Goal: Task Accomplishment & Management: Manage account settings

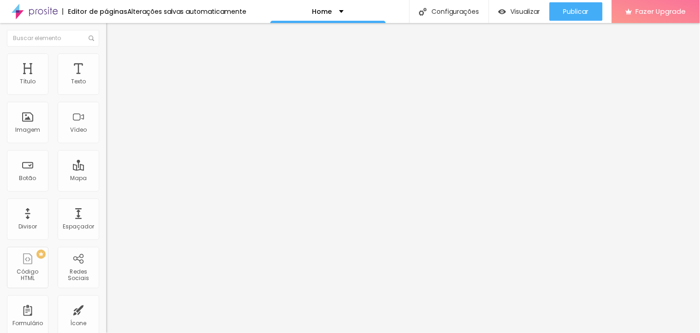
click at [106, 61] on li "Estilo" at bounding box center [159, 58] width 106 height 9
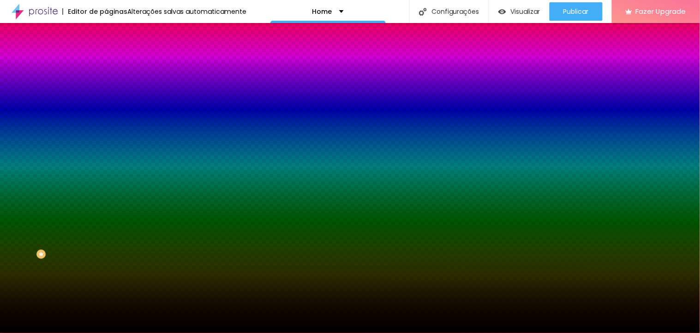
click at [106, 85] on span "Trocar imagem" at bounding box center [131, 81] width 50 height 8
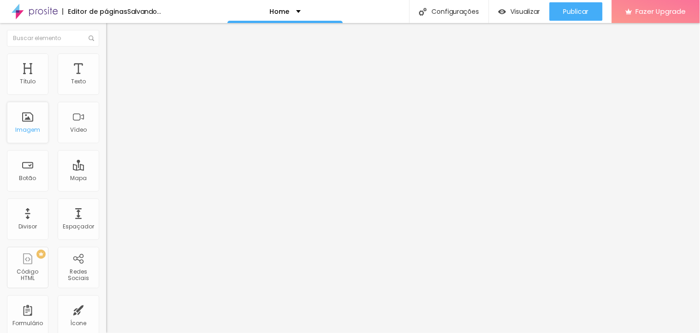
click at [38, 129] on div "Imagem" at bounding box center [27, 130] width 25 height 6
click at [106, 84] on span "Encaixotado" at bounding box center [124, 80] width 36 height 8
click at [106, 58] on img at bounding box center [110, 58] width 8 height 8
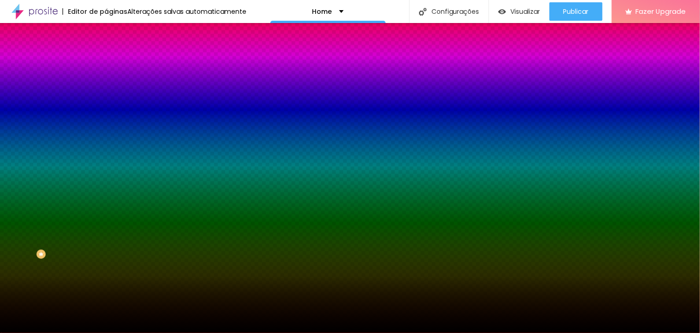
click at [106, 85] on span "Trocar imagem" at bounding box center [131, 81] width 50 height 8
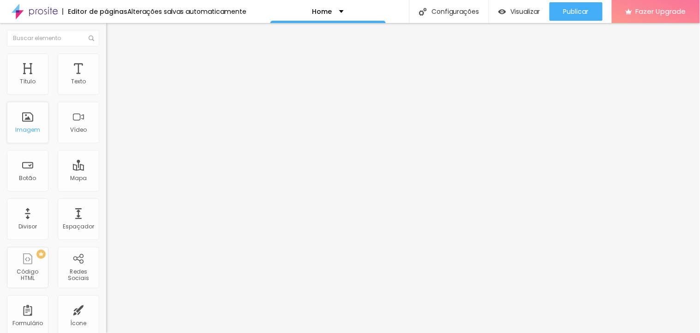
click at [37, 136] on div "Imagem" at bounding box center [28, 123] width 42 height 42
click at [106, 84] on span "Encaixotado" at bounding box center [124, 80] width 36 height 8
click at [114, 62] on span "Estilo" at bounding box center [121, 60] width 14 height 8
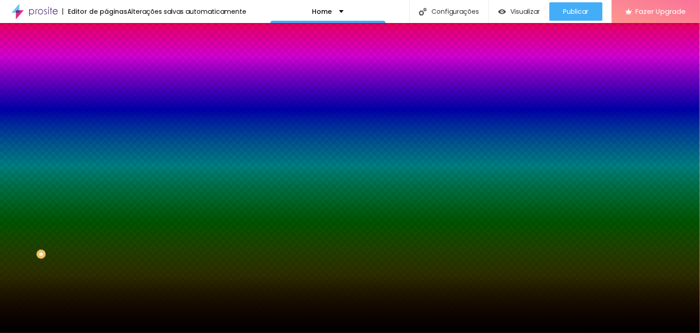
click at [106, 85] on span "Trocar imagem" at bounding box center [131, 81] width 50 height 8
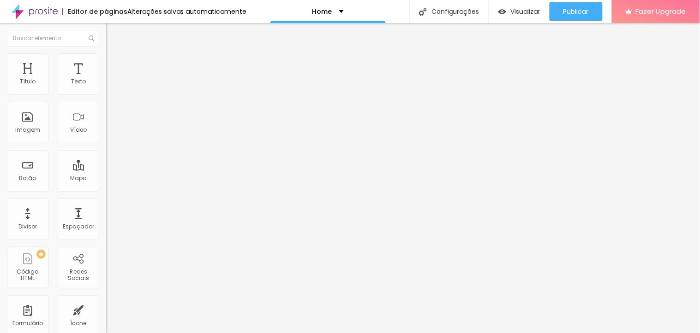
click at [114, 63] on span "Estilo" at bounding box center [121, 60] width 14 height 8
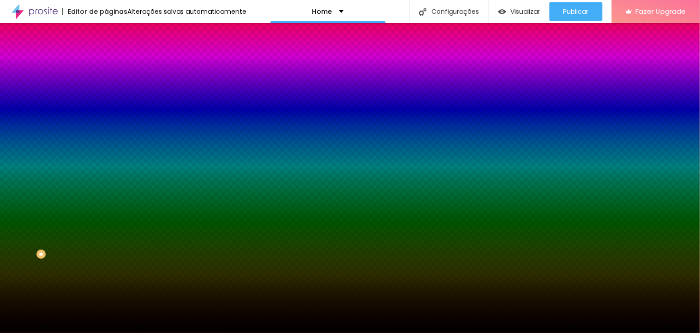
click at [106, 85] on span "Trocar imagem" at bounding box center [131, 81] width 50 height 8
click at [113, 32] on img "button" at bounding box center [116, 33] width 7 height 7
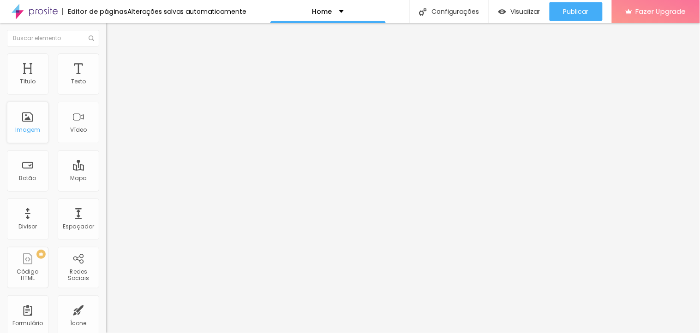
click at [25, 125] on div "Imagem" at bounding box center [28, 123] width 42 height 42
click at [114, 62] on span "Estilo" at bounding box center [121, 60] width 14 height 8
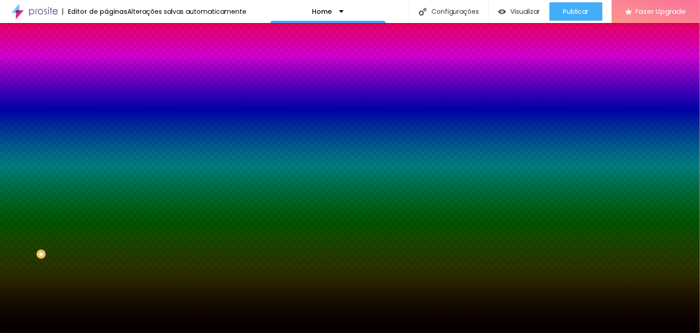
click at [106, 85] on span "Trocar imagem" at bounding box center [131, 81] width 50 height 8
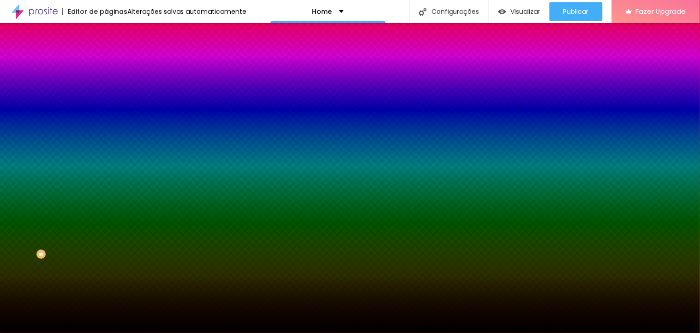
click at [163, 333] on div at bounding box center [350, 339] width 700 height 0
click at [106, 54] on li "Conteúdo" at bounding box center [159, 48] width 106 height 9
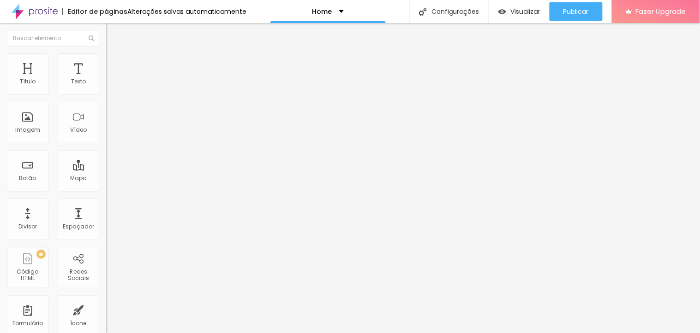
click at [106, 54] on img at bounding box center [110, 58] width 8 height 8
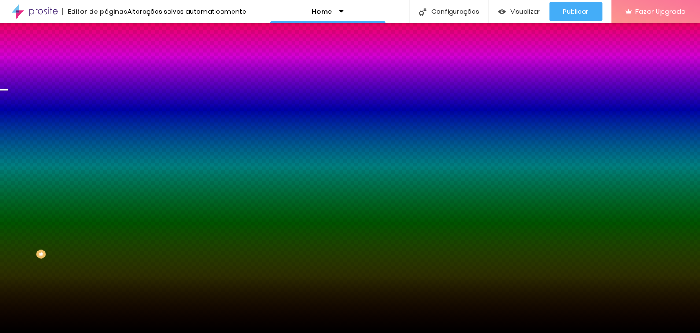
click at [106, 63] on li "Avançado" at bounding box center [159, 67] width 106 height 9
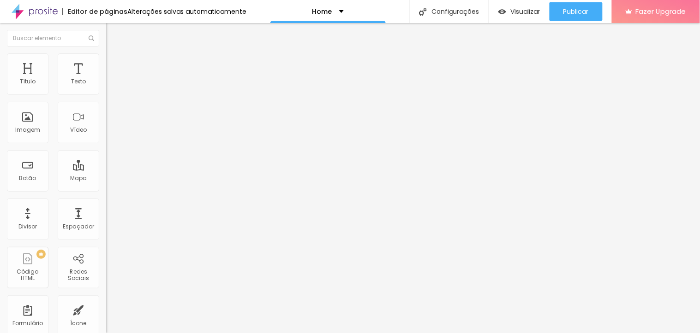
click at [113, 30] on div "Editar Coluna" at bounding box center [141, 33] width 57 height 7
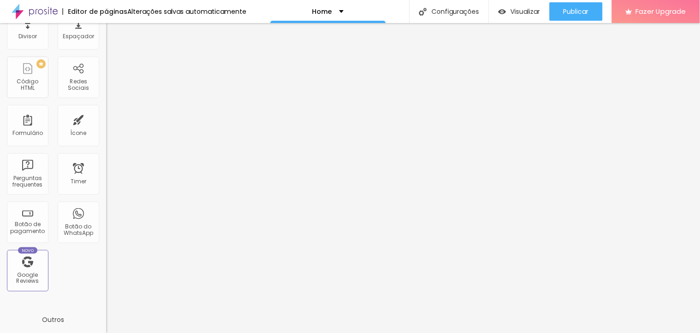
scroll to position [84, 0]
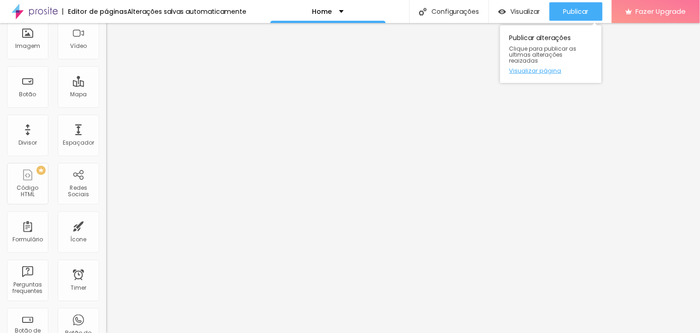
click at [554, 68] on link "Visualizar página" at bounding box center [550, 71] width 83 height 6
click at [569, 9] on span "Publicar" at bounding box center [575, 11] width 25 height 7
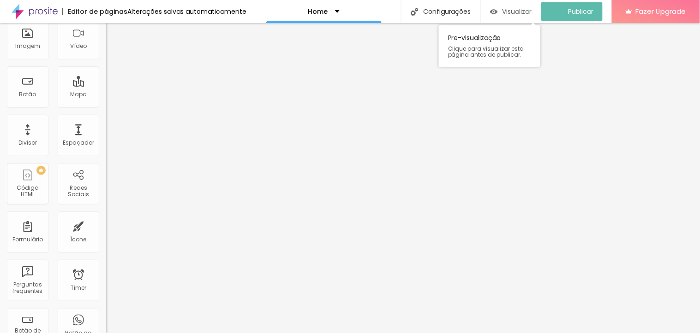
click at [524, 13] on span "Visualizar" at bounding box center [517, 11] width 30 height 7
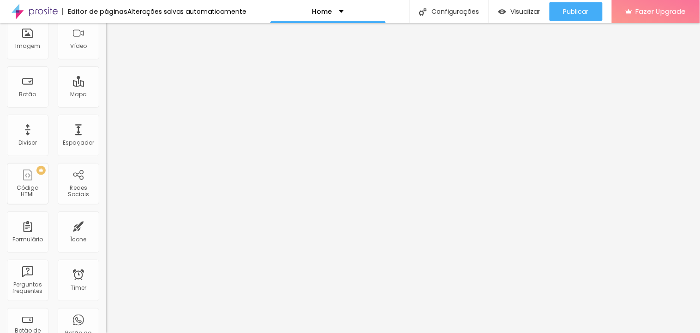
scroll to position [0, 0]
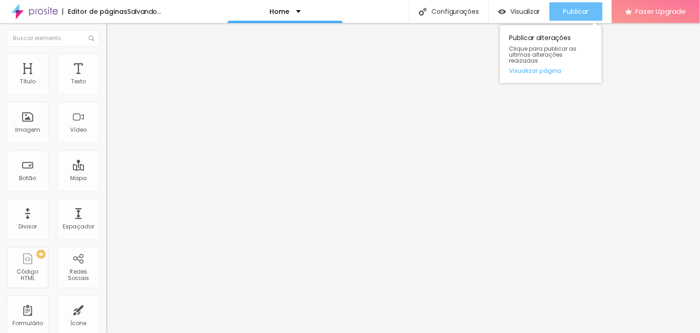
click at [560, 9] on button "Publicar" at bounding box center [575, 11] width 53 height 18
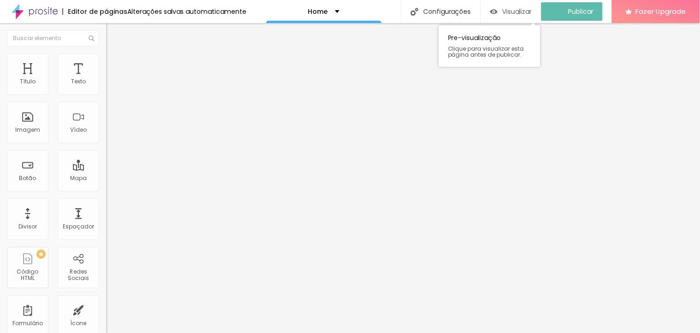
click at [520, 13] on span "Visualizar" at bounding box center [517, 11] width 30 height 7
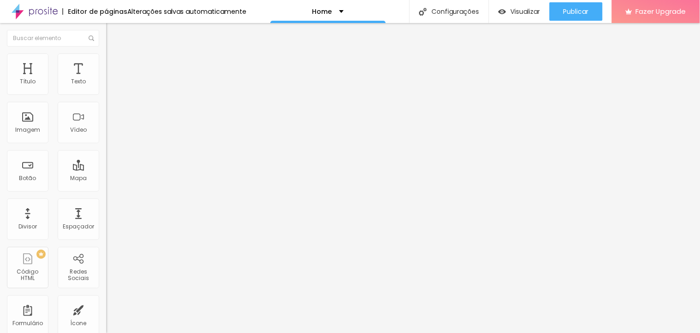
click at [114, 62] on span "Estilo" at bounding box center [121, 60] width 14 height 8
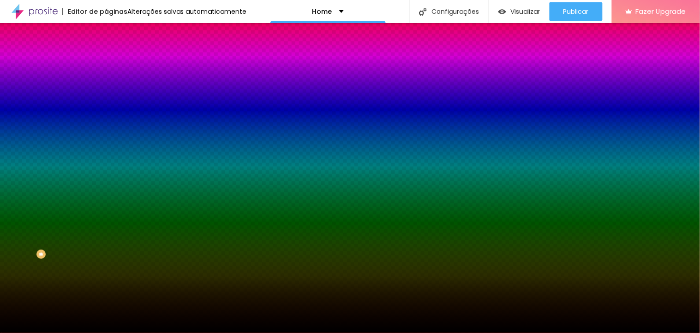
click at [106, 85] on span "Trocar imagem" at bounding box center [131, 81] width 50 height 8
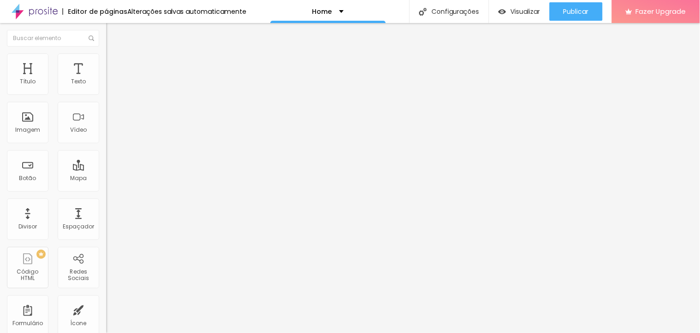
click at [106, 61] on li "Estilo" at bounding box center [159, 58] width 106 height 9
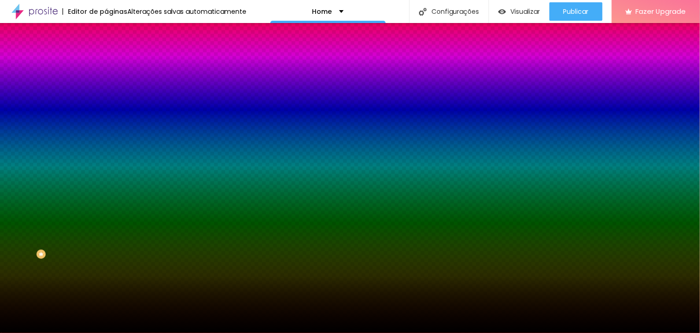
click at [106, 85] on span "Trocar imagem" at bounding box center [131, 81] width 50 height 8
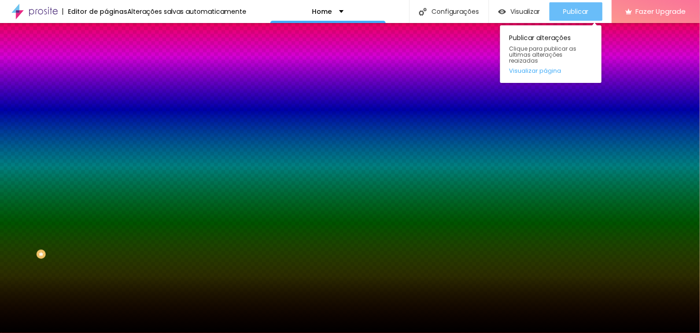
click at [555, 6] on button "Publicar" at bounding box center [575, 11] width 53 height 18
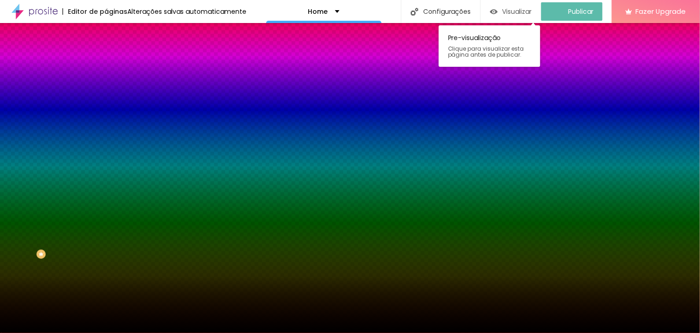
click at [519, 8] on span "Visualizar" at bounding box center [517, 11] width 30 height 7
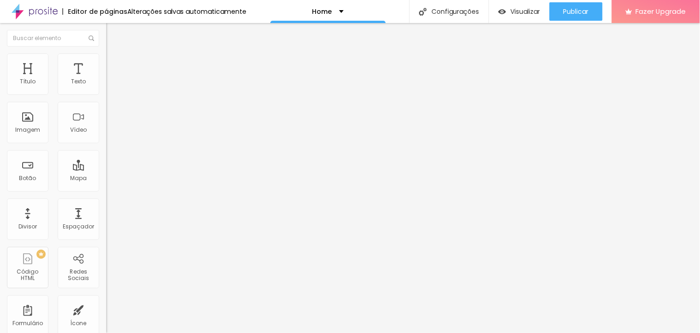
click at [106, 59] on li "Estilo" at bounding box center [159, 58] width 106 height 9
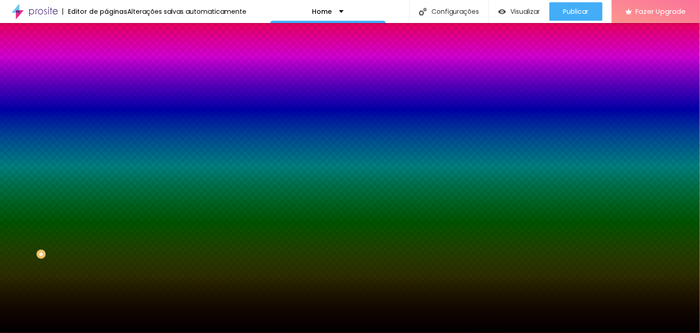
click at [106, 85] on span "Trocar imagem" at bounding box center [131, 81] width 50 height 8
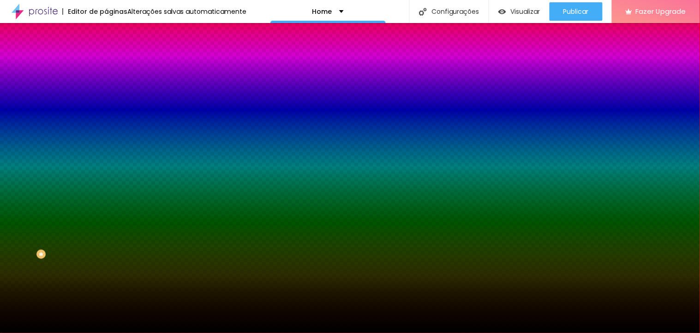
click at [113, 31] on img "button" at bounding box center [116, 33] width 7 height 7
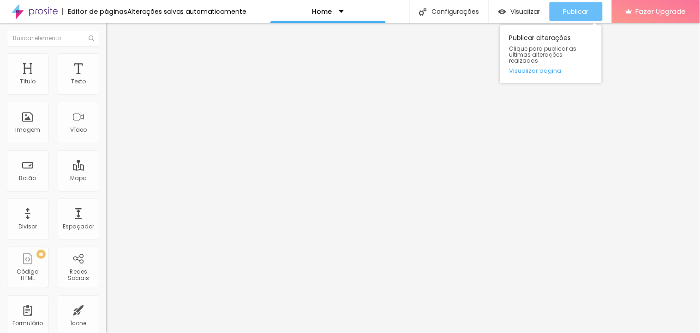
click at [563, 10] on span "Publicar" at bounding box center [575, 11] width 25 height 7
click at [578, 6] on div "Publicar" at bounding box center [575, 11] width 25 height 18
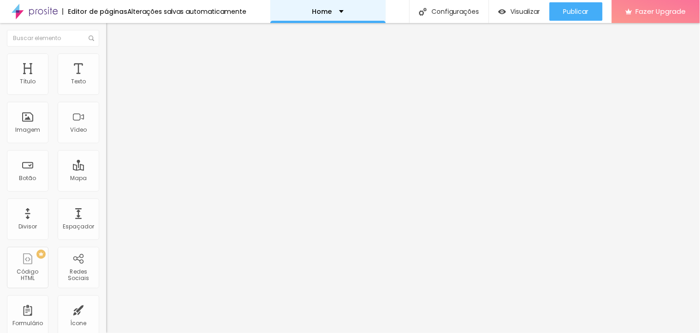
click at [326, 15] on div "Home" at bounding box center [327, 11] width 115 height 23
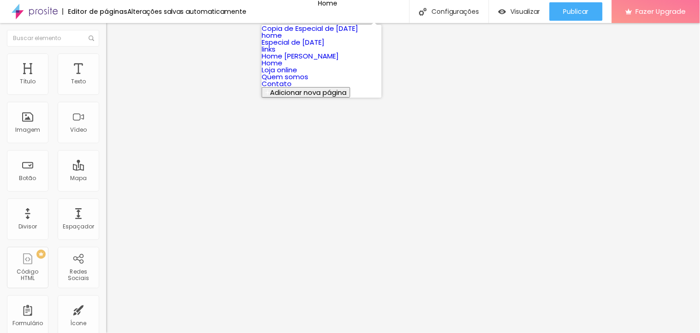
click at [275, 54] on link "links" at bounding box center [269, 49] width 14 height 10
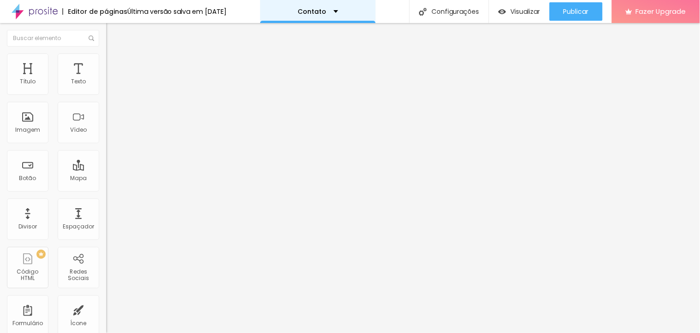
click at [343, 10] on div "Contato" at bounding box center [317, 11] width 115 height 23
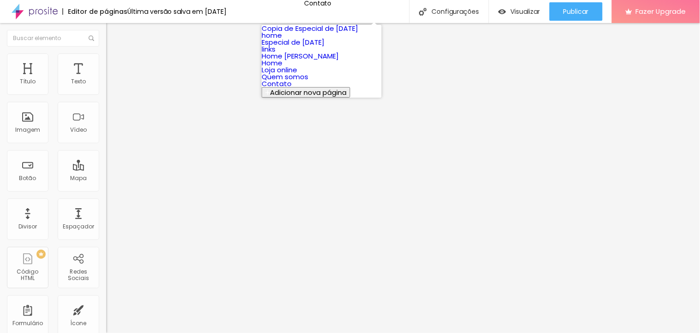
scroll to position [39, 0]
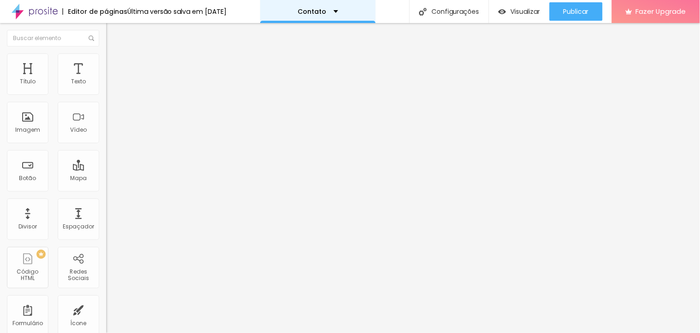
click at [337, 16] on div "Contato" at bounding box center [317, 11] width 115 height 23
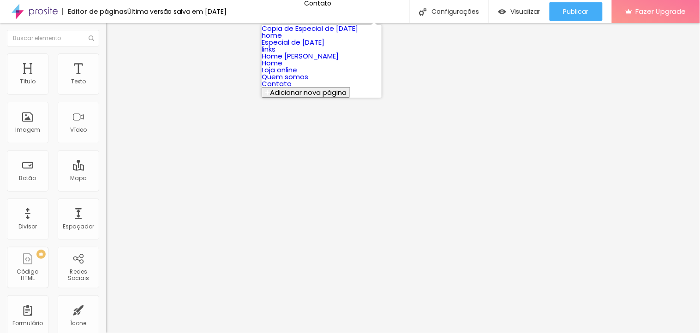
click at [300, 82] on link "Quem somos" at bounding box center [285, 77] width 47 height 10
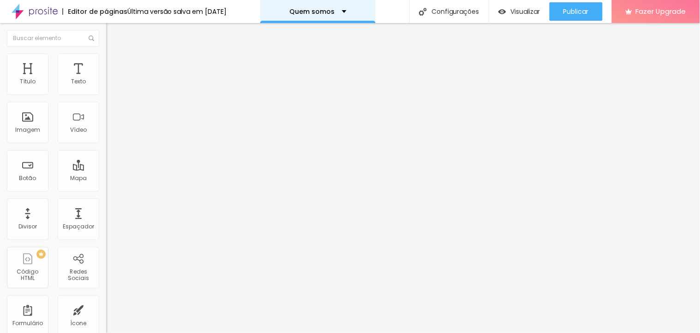
click at [340, 12] on div "Quem somos" at bounding box center [318, 11] width 57 height 6
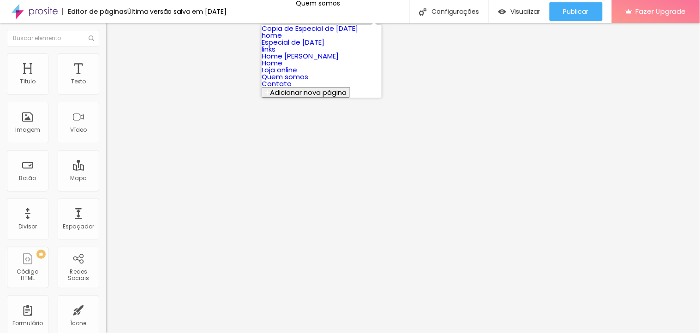
click at [282, 40] on link "home" at bounding box center [272, 35] width 20 height 10
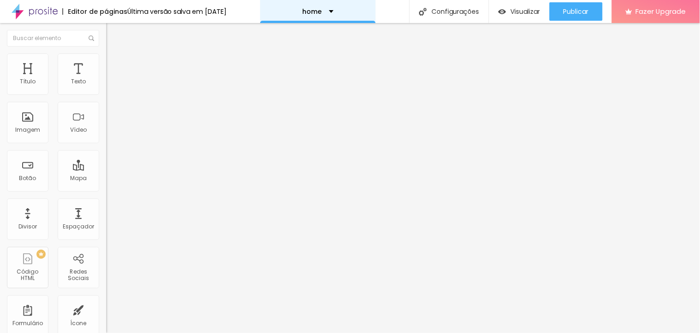
click at [315, 6] on div "home" at bounding box center [317, 11] width 115 height 23
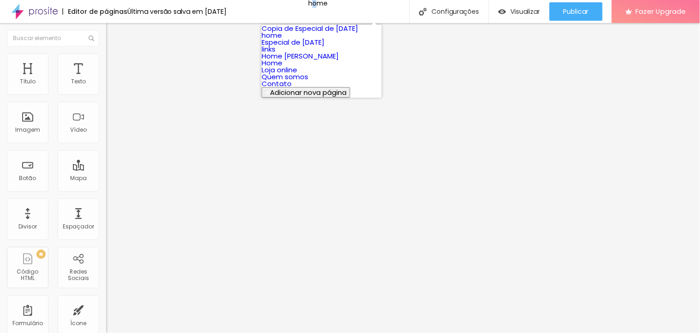
click at [298, 61] on link "Home [PERSON_NAME]" at bounding box center [300, 56] width 77 height 10
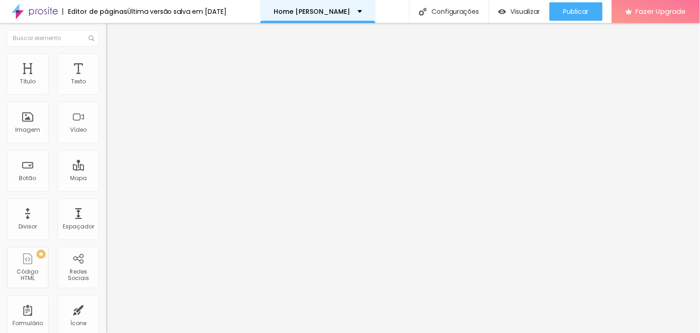
click at [342, 11] on div "Home [PERSON_NAME]" at bounding box center [318, 11] width 88 height 6
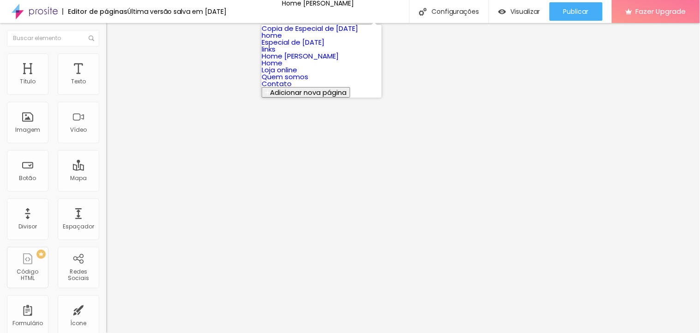
scroll to position [39, 0]
click at [291, 98] on button "Adicionar nova página" at bounding box center [306, 92] width 89 height 11
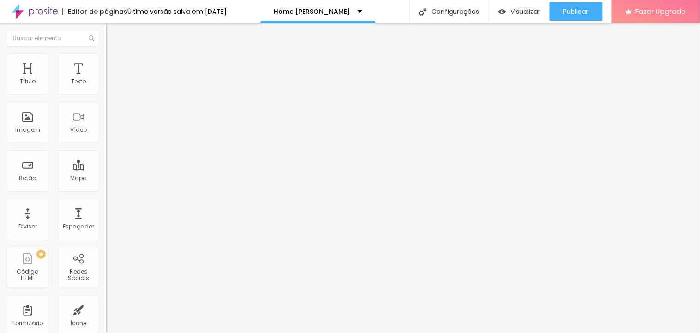
type input "Trabalhos"
click at [114, 62] on span "Estilo" at bounding box center [121, 60] width 14 height 8
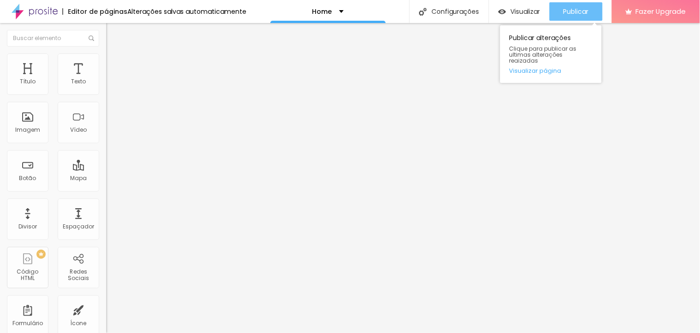
click at [557, 10] on button "Publicar" at bounding box center [575, 11] width 53 height 18
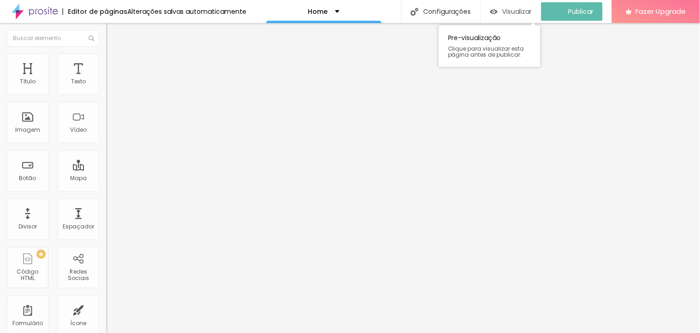
click at [514, 17] on div "Visualizar" at bounding box center [511, 11] width 42 height 18
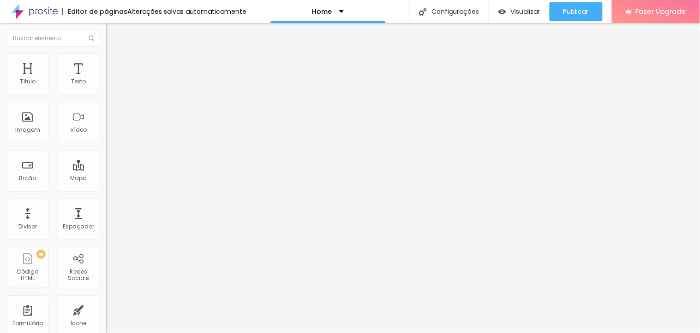
click at [106, 60] on li "Estilo" at bounding box center [159, 58] width 106 height 9
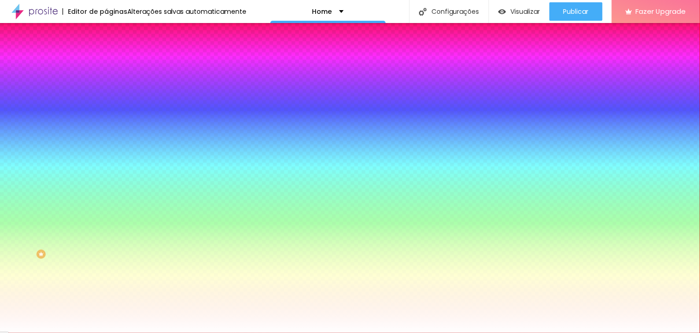
click at [106, 53] on img at bounding box center [110, 48] width 8 height 8
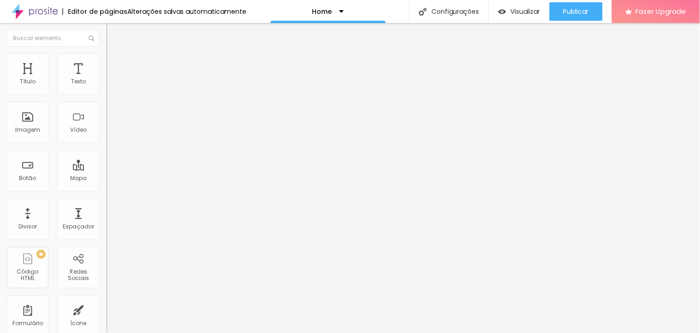
click at [106, 63] on li "Avançado" at bounding box center [159, 67] width 106 height 9
click at [106, 53] on img at bounding box center [110, 48] width 8 height 8
click at [72, 127] on div "Vídeo" at bounding box center [78, 130] width 17 height 6
click at [113, 33] on img "button" at bounding box center [116, 33] width 7 height 7
click at [114, 64] on span "Estilo" at bounding box center [121, 60] width 14 height 8
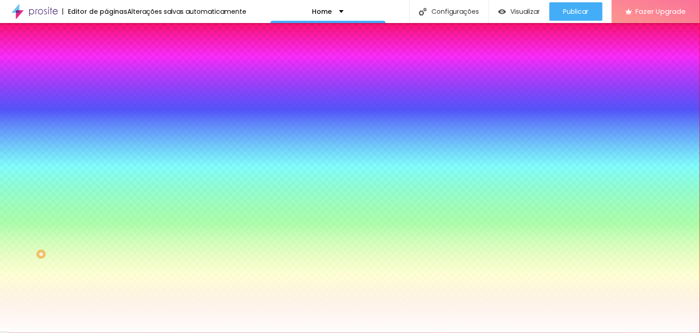
click at [113, 35] on img "button" at bounding box center [116, 33] width 7 height 7
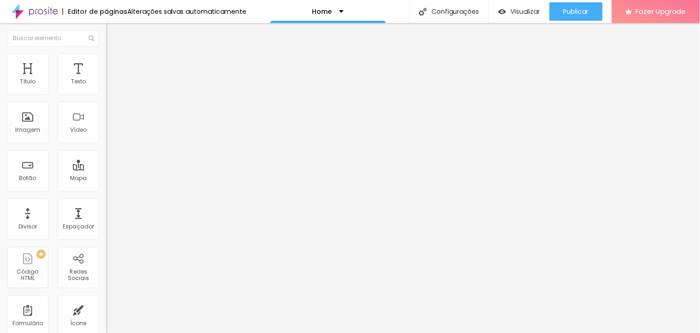
click at [106, 59] on li "Estilo" at bounding box center [159, 58] width 106 height 9
click at [114, 65] on span "Avançado" at bounding box center [129, 69] width 30 height 8
click at [106, 58] on ul "Conteúdo Estilo Avançado" at bounding box center [159, 58] width 106 height 28
click at [106, 54] on li "Conteúdo" at bounding box center [159, 48] width 106 height 9
click at [106, 87] on input "text" at bounding box center [161, 81] width 111 height 9
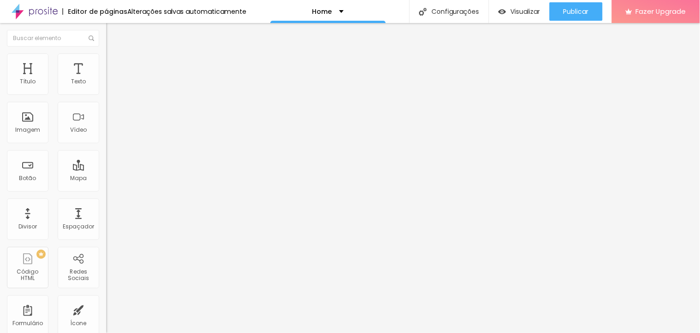
paste input "[DOMAIN_NAME]_20250915_121610430"
type input "[DOMAIN_NAME]_20250915_121610430"
click at [106, 54] on li "Estilo" at bounding box center [159, 58] width 106 height 9
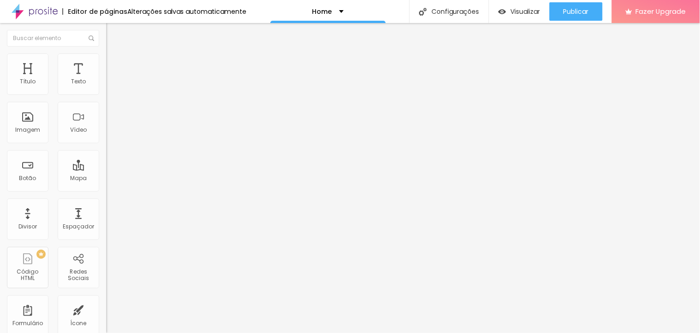
click at [106, 52] on li "Conteúdo" at bounding box center [159, 48] width 106 height 9
click at [106, 40] on button "Editar Vídeo" at bounding box center [159, 33] width 106 height 21
click at [30, 137] on div "Imagem" at bounding box center [28, 123] width 42 height 42
click at [25, 127] on div "Imagem" at bounding box center [27, 130] width 25 height 6
click at [114, 64] on span "Estilo" at bounding box center [121, 60] width 14 height 8
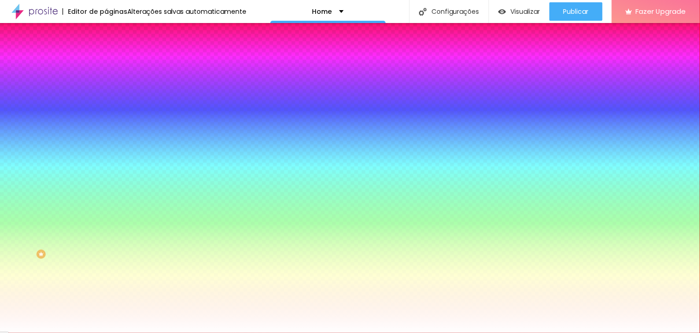
click at [114, 54] on span "Conteúdo" at bounding box center [128, 51] width 29 height 8
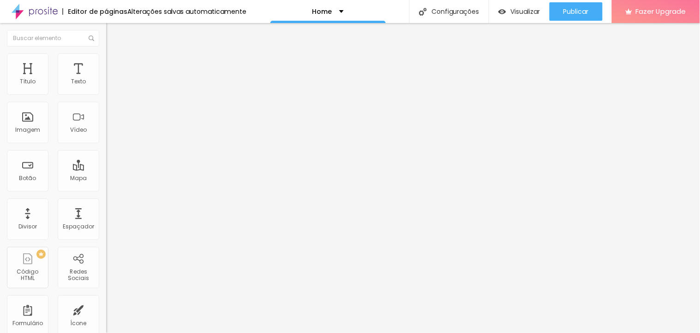
click at [113, 36] on div "Editar Coluna" at bounding box center [141, 33] width 57 height 7
click at [113, 34] on img "button" at bounding box center [116, 33] width 7 height 7
click at [113, 35] on img "button" at bounding box center [116, 33] width 7 height 7
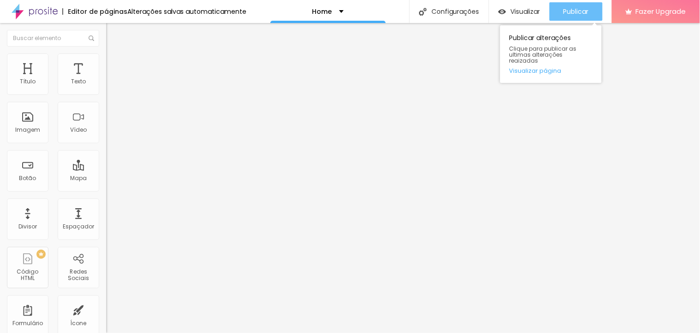
click at [554, 12] on button "Publicar" at bounding box center [575, 11] width 53 height 18
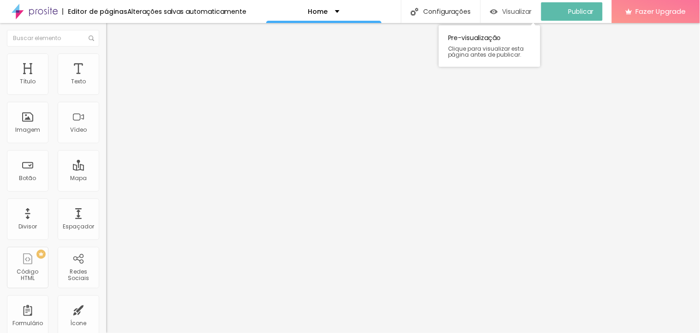
click at [511, 10] on span "Visualizar" at bounding box center [517, 11] width 30 height 7
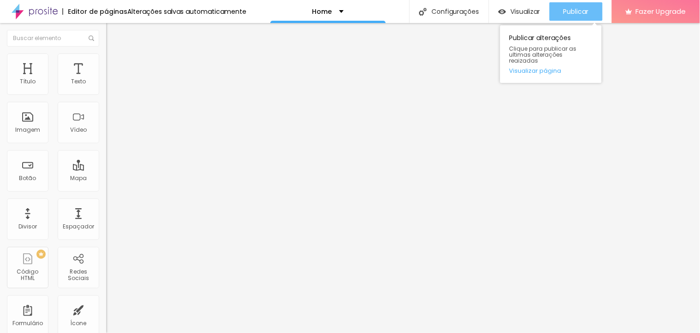
click at [568, 8] on span "Publicar" at bounding box center [575, 11] width 25 height 7
